Goal: Task Accomplishment & Management: Use online tool/utility

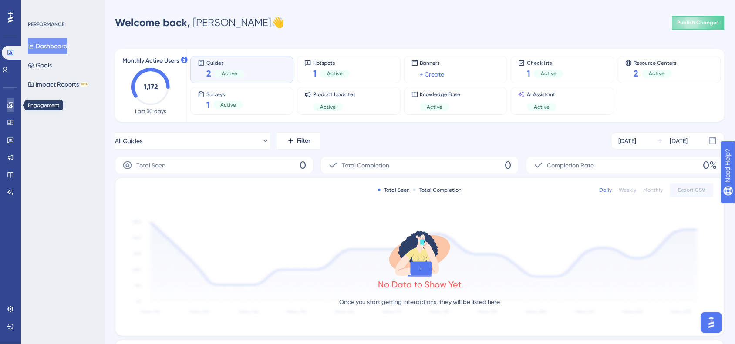
click at [14, 103] on link at bounding box center [10, 105] width 7 height 14
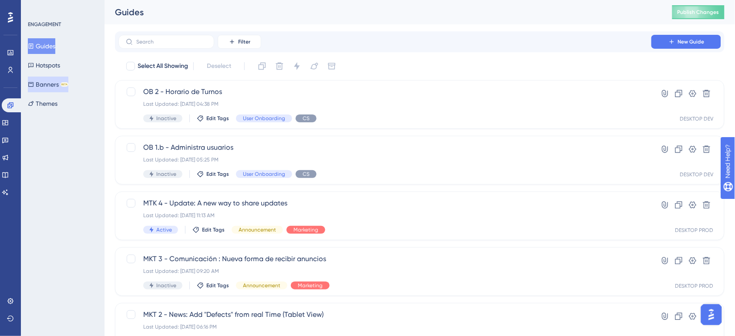
click at [58, 83] on button "Banners BETA" at bounding box center [48, 85] width 40 height 16
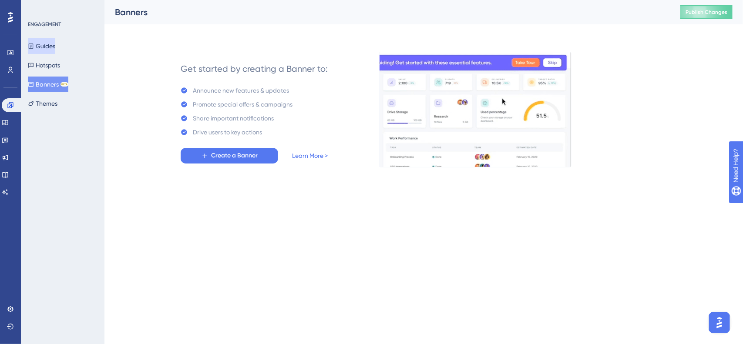
click at [55, 49] on button "Guides" at bounding box center [41, 46] width 27 height 16
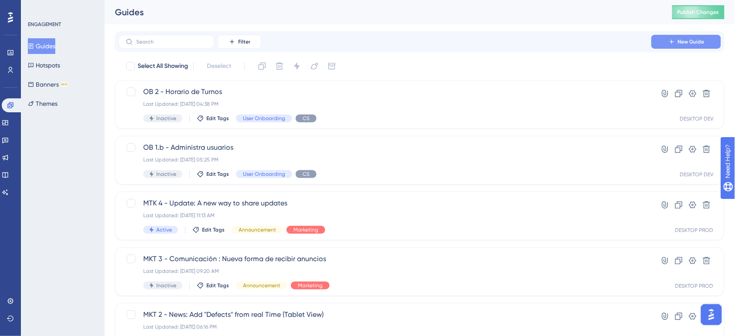
click at [675, 37] on button "New Guide" at bounding box center [686, 42] width 70 height 14
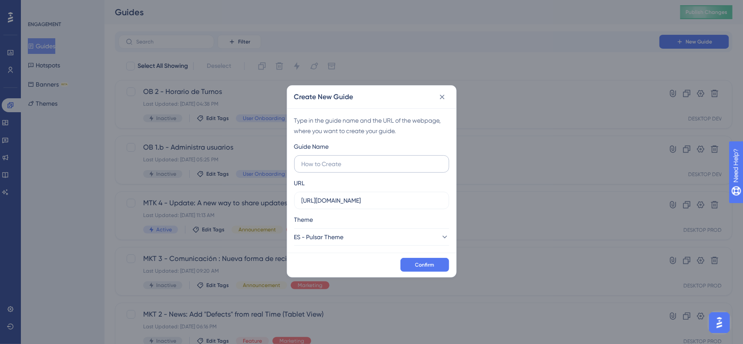
click at [366, 162] on input "text" at bounding box center [372, 164] width 140 height 10
type input "OB 3 - Alertas"
click at [432, 266] on span "Confirm" at bounding box center [424, 265] width 19 height 7
